Goal: Transaction & Acquisition: Subscribe to service/newsletter

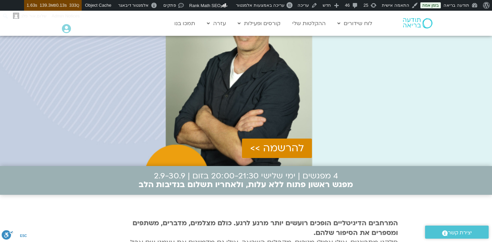
scroll to position [122, 0]
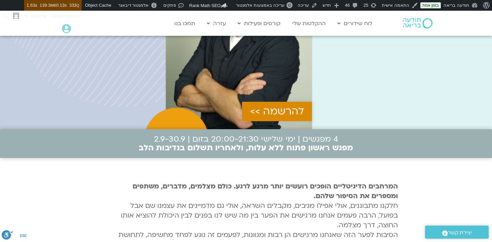
click at [296, 110] on span "להרשמה >>" at bounding box center [277, 111] width 54 height 11
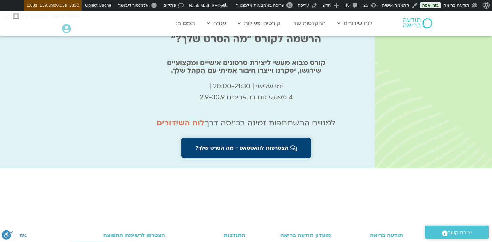
scroll to position [2210, 0]
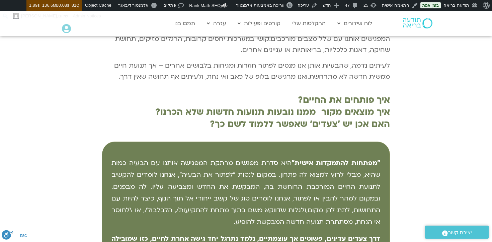
scroll to position [297, 0]
